Goal: Task Accomplishment & Management: Manage account settings

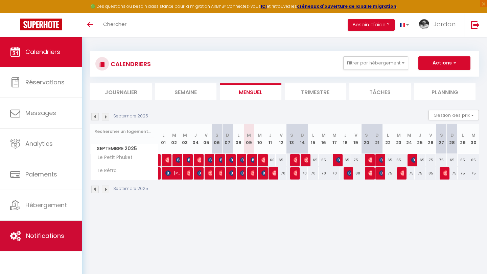
click at [50, 232] on span "Notifications" at bounding box center [45, 236] width 38 height 8
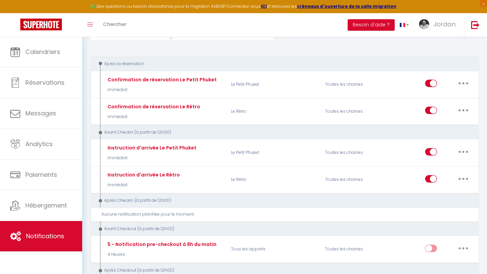
scroll to position [63, 0]
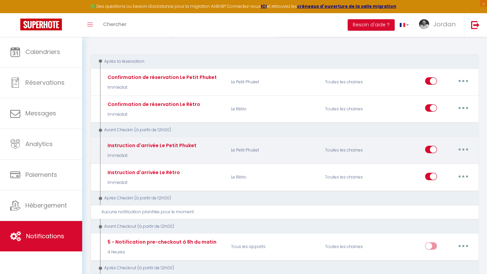
click at [426, 149] on button "button" at bounding box center [462, 149] width 19 height 11
click at [426, 168] on link "Editer" at bounding box center [445, 164] width 50 height 11
type input "Instruction d'arrivée Le Petit Phuket"
select select "Immédiat"
select select "if_booking_is_paid"
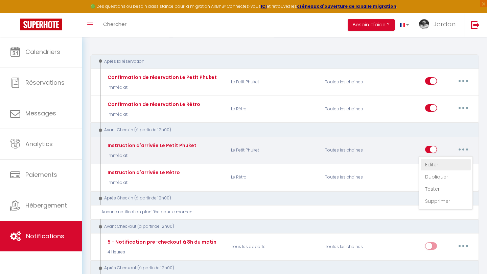
checkbox input "true"
checkbox input "false"
radio input "true"
type input "Procédure pour le checkin - [RENTAL:NAME]"
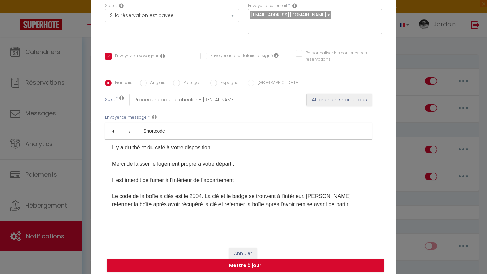
scroll to position [41, 0]
click at [201, 192] on p "Bienvenue au [GEOGRAPHIC_DATA] , L’adresse du logement ce trouve au [STREET_ADD…" at bounding box center [238, 208] width 253 height 178
click at [144, 80] on input "Anglais" at bounding box center [143, 83] width 7 height 7
radio input "true"
checkbox input "true"
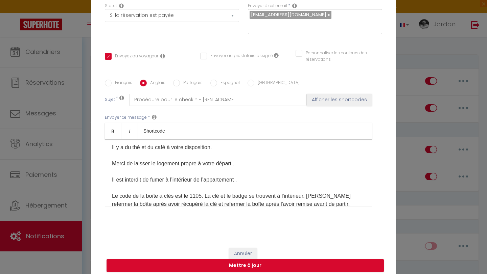
checkbox input "false"
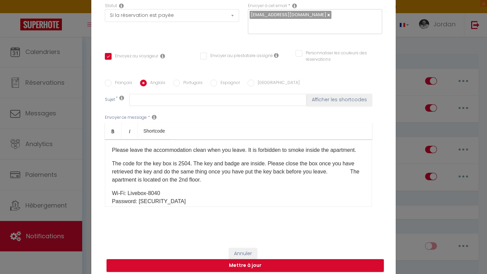
click at [191, 166] on p "The code for the key box is 2504. The key and badge are inside. Please close th…" at bounding box center [238, 172] width 253 height 24
click at [185, 80] on label "Portugais" at bounding box center [191, 83] width 23 height 7
click at [180, 80] on input "Portugais" at bounding box center [176, 83] width 7 height 7
radio input "true"
checkbox input "true"
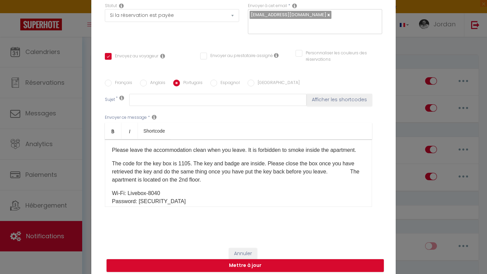
checkbox input "false"
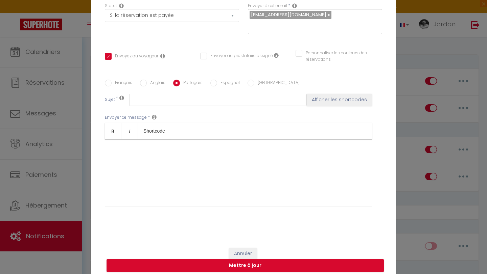
click at [215, 80] on input "Espagnol" at bounding box center [213, 83] width 7 height 7
radio input "true"
checkbox input "true"
checkbox input "false"
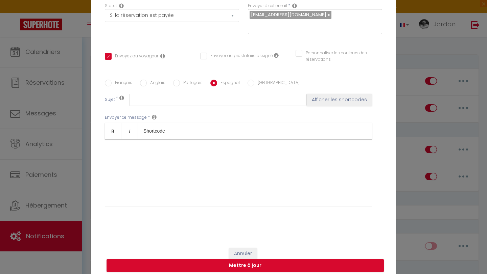
click at [250, 80] on input "[GEOGRAPHIC_DATA]" at bounding box center [250, 83] width 7 height 7
radio input "true"
checkbox input "true"
checkbox input "false"
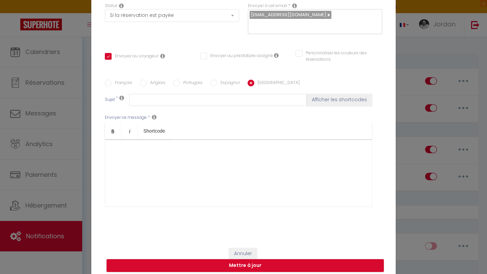
click at [113, 80] on label "Français" at bounding box center [121, 83] width 21 height 7
click at [111, 80] on input "Français" at bounding box center [108, 83] width 7 height 7
radio input "true"
checkbox input "true"
checkbox input "false"
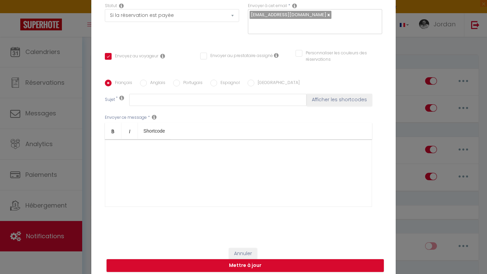
checkbox input "false"
type input "Procédure pour le checkin - [RENTAL:NAME]"
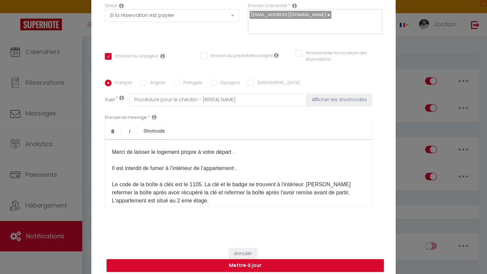
scroll to position [53, 0]
click at [145, 80] on input "Anglais" at bounding box center [143, 83] width 7 height 7
radio input "true"
checkbox input "true"
checkbox input "false"
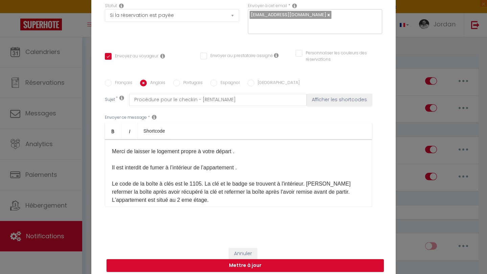
checkbox input "false"
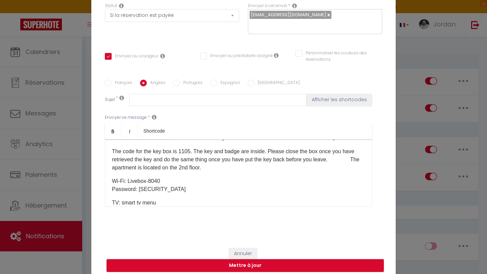
scroll to position [42, 0]
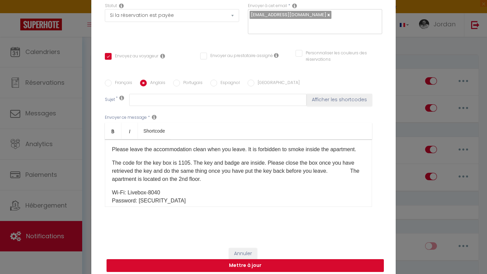
click at [228, 237] on button "Mettre à jour" at bounding box center [244, 265] width 277 height 13
checkbox input "true"
checkbox input "false"
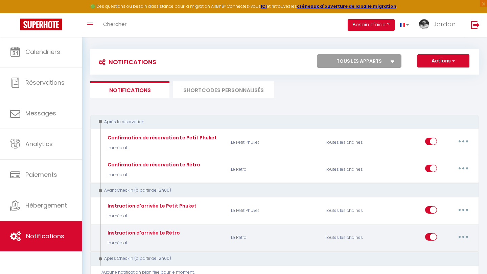
scroll to position [0, 0]
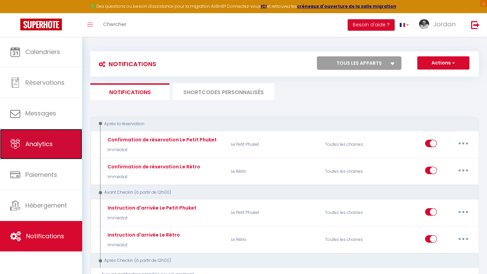
click at [56, 134] on link "Analytics" at bounding box center [41, 144] width 82 height 30
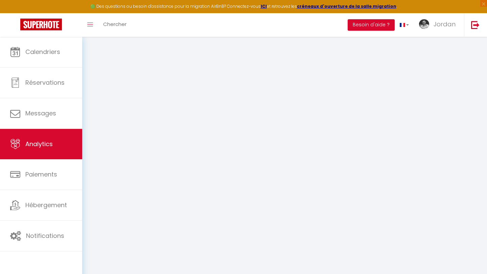
select select "2025"
select select "9"
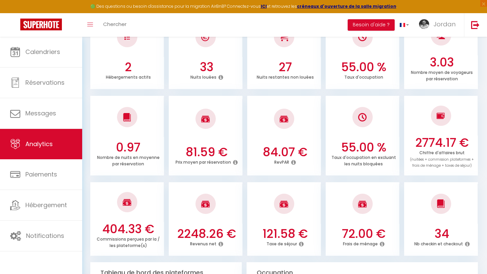
scroll to position [157, 0]
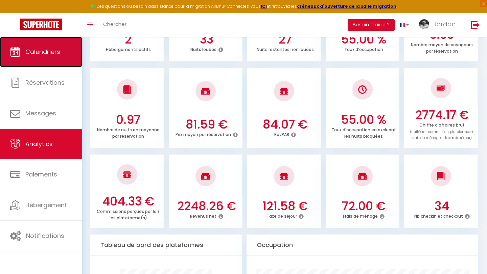
click at [32, 46] on link "Calendriers" at bounding box center [41, 52] width 82 height 30
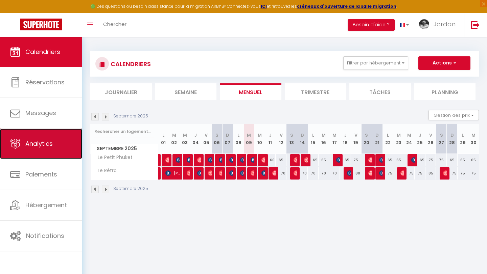
click at [49, 138] on link "Analytics" at bounding box center [41, 144] width 82 height 30
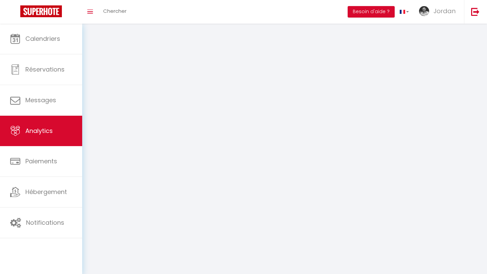
select select "2025"
select select "9"
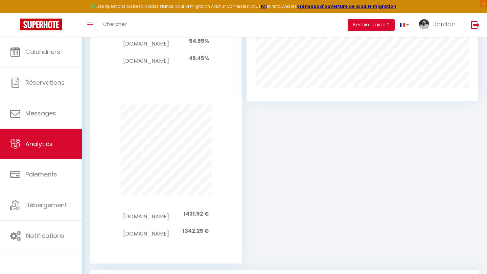
scroll to position [276, 0]
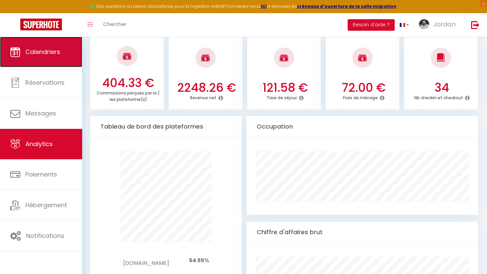
click at [52, 60] on link "Calendriers" at bounding box center [41, 52] width 82 height 30
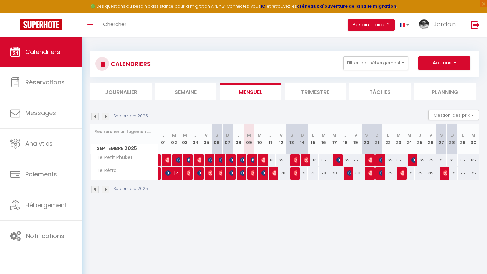
click at [106, 119] on img at bounding box center [105, 116] width 7 height 7
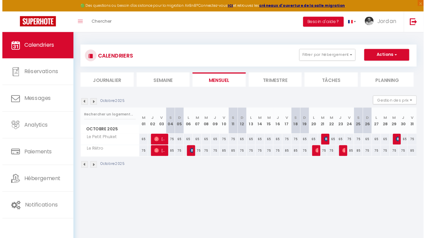
scroll to position [0, 0]
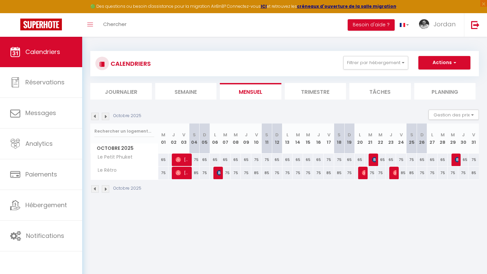
click at [93, 115] on img at bounding box center [94, 116] width 7 height 7
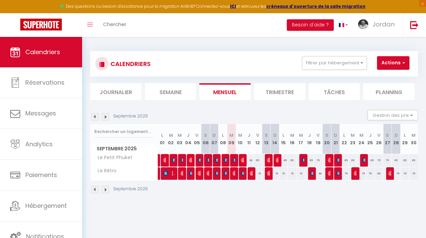
scroll to position [37, 0]
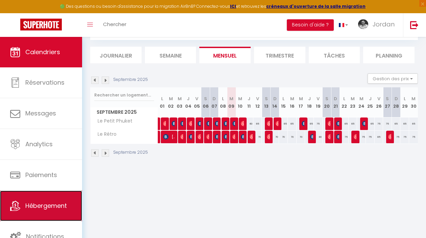
click at [67, 192] on link "Hébergement" at bounding box center [41, 205] width 82 height 30
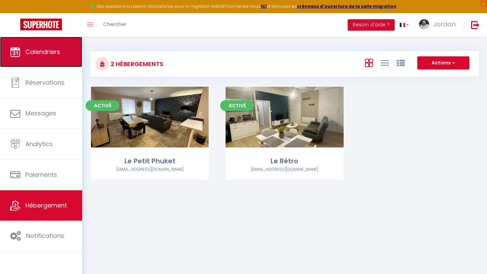
click at [48, 57] on link "Calendriers" at bounding box center [41, 52] width 82 height 30
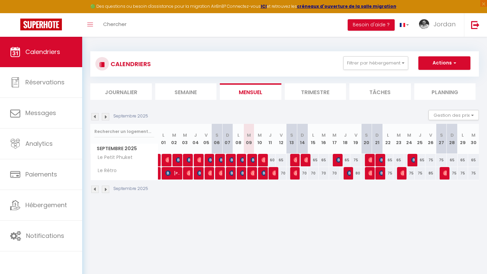
click at [316, 95] on li "Trimestre" at bounding box center [314, 91] width 61 height 17
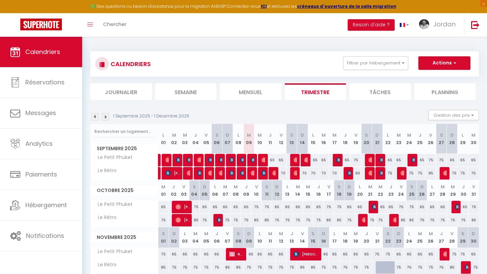
click at [242, 99] on li "Mensuel" at bounding box center [250, 91] width 61 height 17
